Goal: Transaction & Acquisition: Purchase product/service

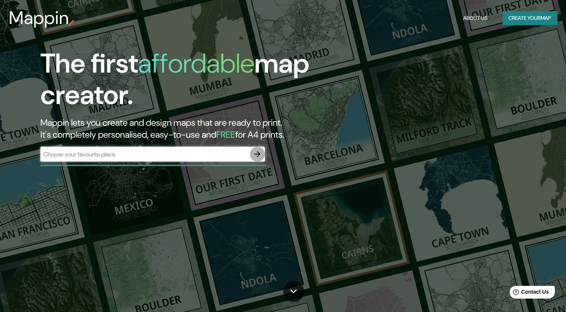
click at [259, 151] on icon "button" at bounding box center [257, 154] width 9 height 9
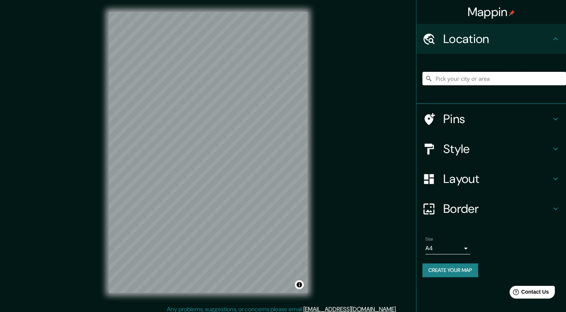
click at [467, 75] on input "Pick your city or area" at bounding box center [495, 78] width 144 height 13
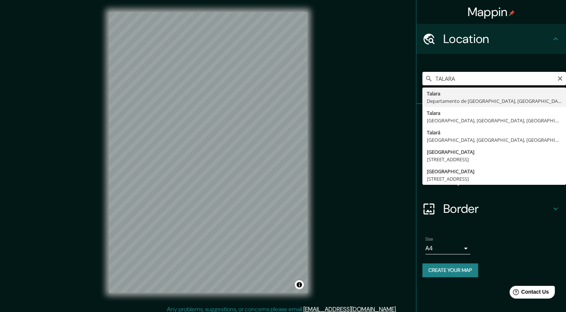
type input "[GEOGRAPHIC_DATA], [GEOGRAPHIC_DATA], [GEOGRAPHIC_DATA]"
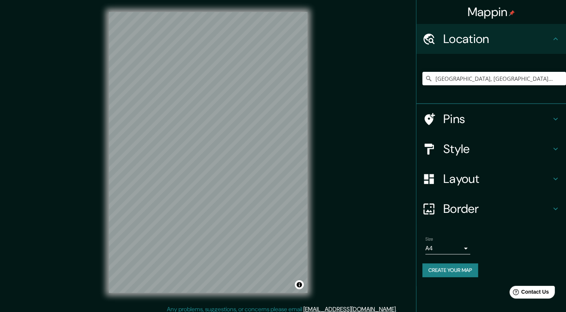
click at [466, 181] on h4 "Layout" at bounding box center [498, 178] width 108 height 15
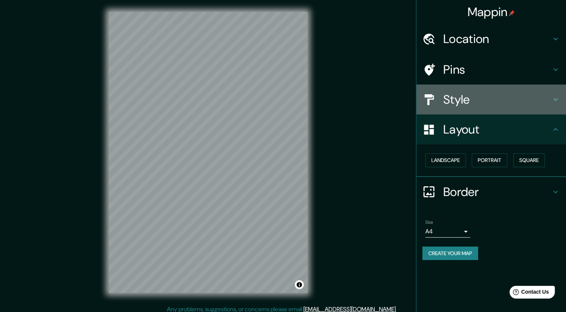
click at [446, 101] on h4 "Style" at bounding box center [498, 99] width 108 height 15
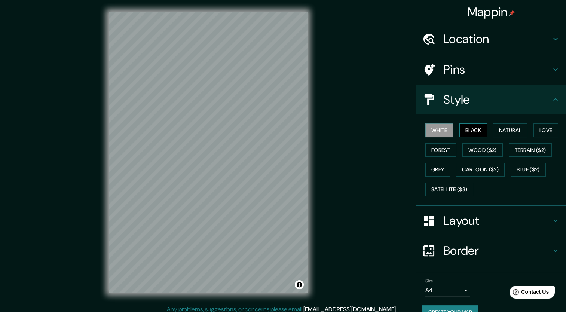
click at [474, 133] on button "Black" at bounding box center [474, 131] width 28 height 14
click at [502, 127] on button "Natural" at bounding box center [510, 131] width 34 height 14
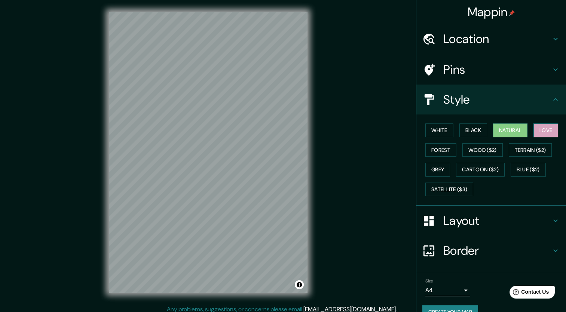
click at [534, 127] on button "Love" at bounding box center [546, 131] width 25 height 14
click at [441, 149] on button "Forest" at bounding box center [441, 150] width 31 height 14
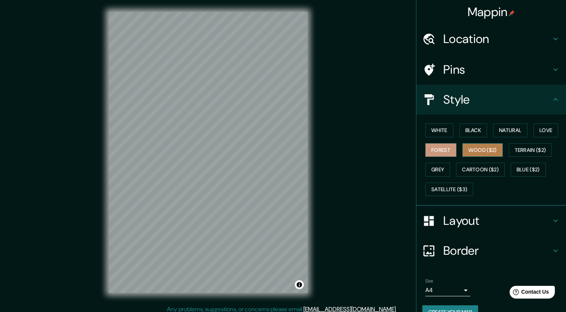
click at [481, 148] on button "Wood ($2)" at bounding box center [483, 150] width 40 height 14
click at [518, 146] on button "Terrain ($2)" at bounding box center [530, 150] width 43 height 14
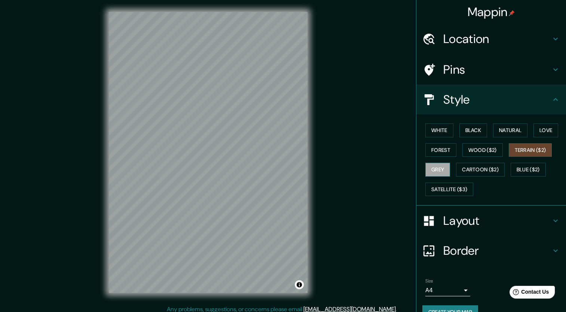
click at [436, 164] on button "Grey" at bounding box center [438, 170] width 25 height 14
click at [464, 167] on button "Cartoon ($2)" at bounding box center [480, 170] width 49 height 14
click at [438, 168] on button "Grey" at bounding box center [438, 170] width 25 height 14
